Goal: Transaction & Acquisition: Book appointment/travel/reservation

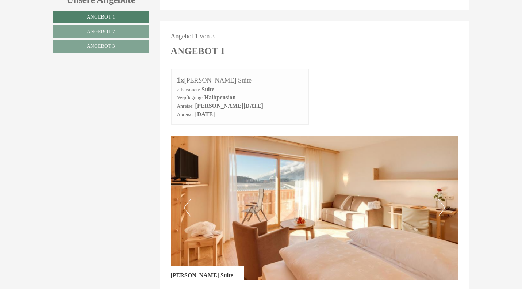
scroll to position [313, 0]
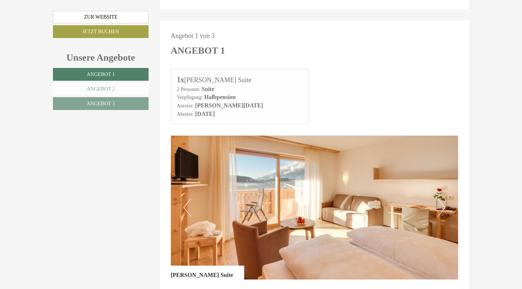
click at [126, 91] on link "Angebot 2" at bounding box center [101, 89] width 96 height 13
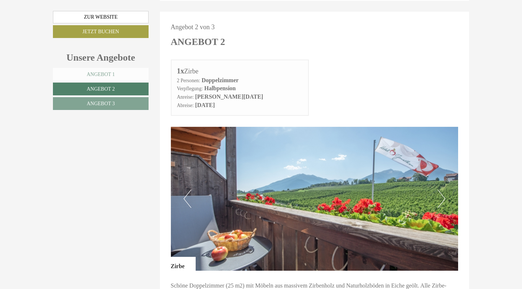
click at [114, 75] on span "Angebot 1" at bounding box center [101, 74] width 28 height 5
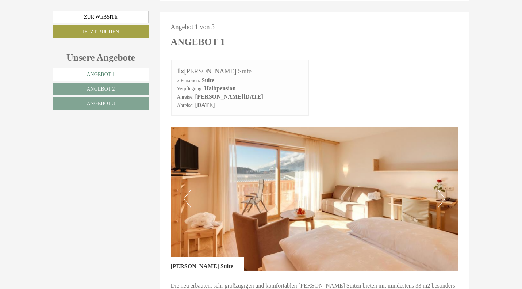
scroll to position [319, 0]
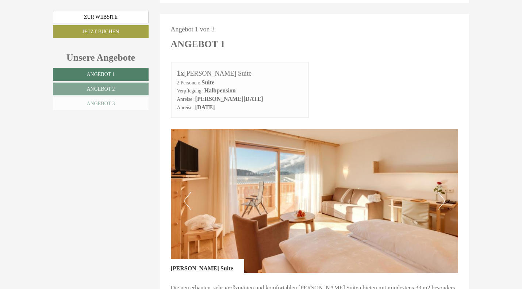
click at [114, 103] on span "Angebot 3" at bounding box center [101, 103] width 28 height 5
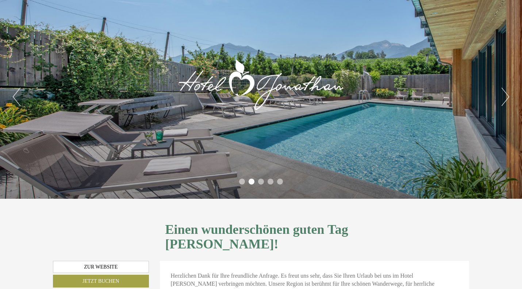
scroll to position [0, 0]
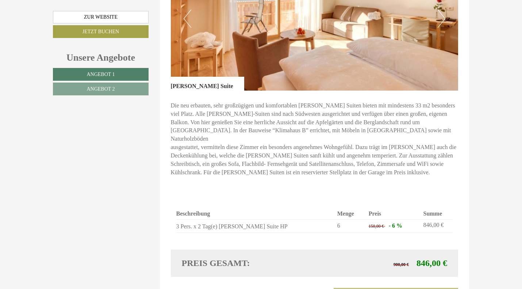
scroll to position [500, 0]
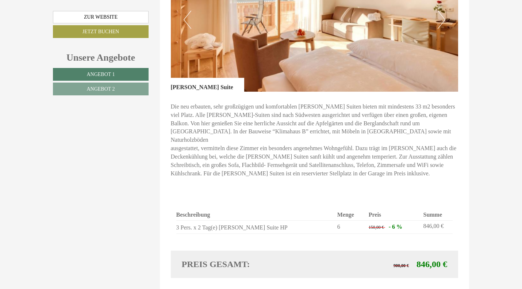
drag, startPoint x: 153, startPoint y: 174, endPoint x: 381, endPoint y: 212, distance: 230.9
click at [293, 156] on div "Die neu erbauten, sehr großzügigen und komfortablen Jonathan Suiten bieten mit …" at bounding box center [315, 142] width 288 height 101
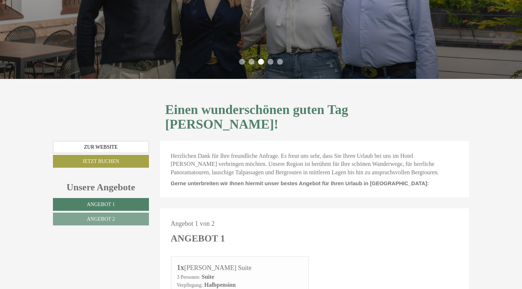
scroll to position [120, 0]
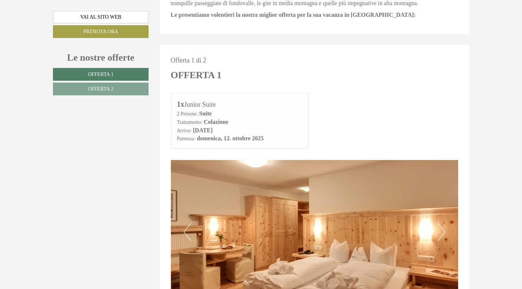
scroll to position [280, 0]
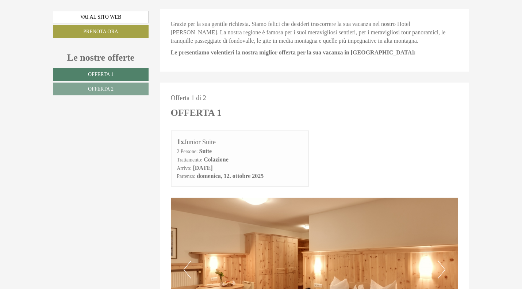
scroll to position [246, 0]
